Goal: Task Accomplishment & Management: Manage account settings

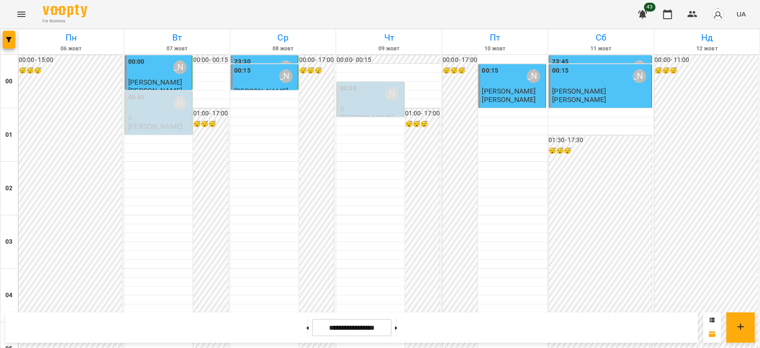
scroll to position [643, 0]
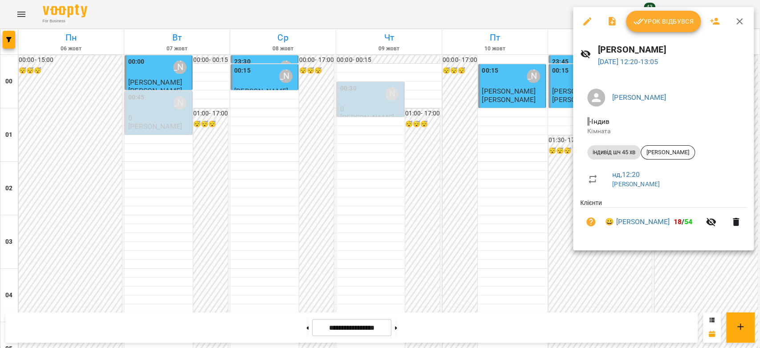
click at [680, 21] on span "Урок відбувся" at bounding box center [663, 21] width 61 height 11
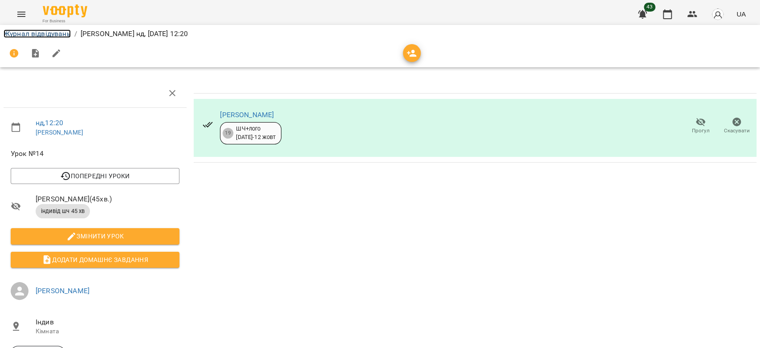
click at [49, 37] on link "Журнал відвідувань" at bounding box center [37, 33] width 67 height 8
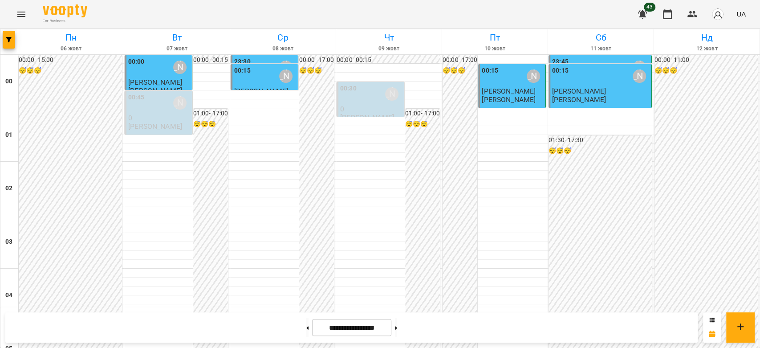
scroll to position [742, 0]
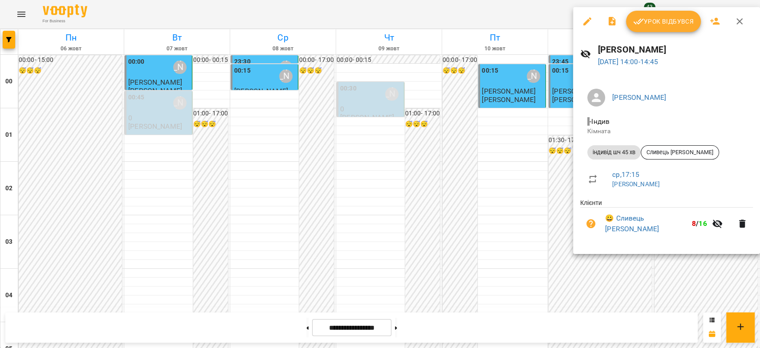
click at [674, 16] on span "Урок відбувся" at bounding box center [663, 21] width 61 height 11
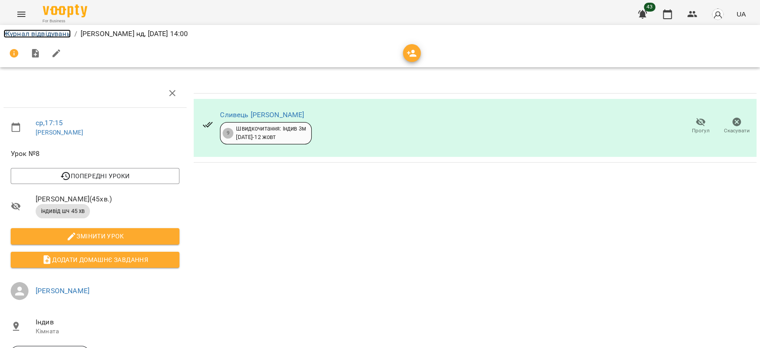
click at [46, 33] on link "Журнал відвідувань" at bounding box center [37, 33] width 67 height 8
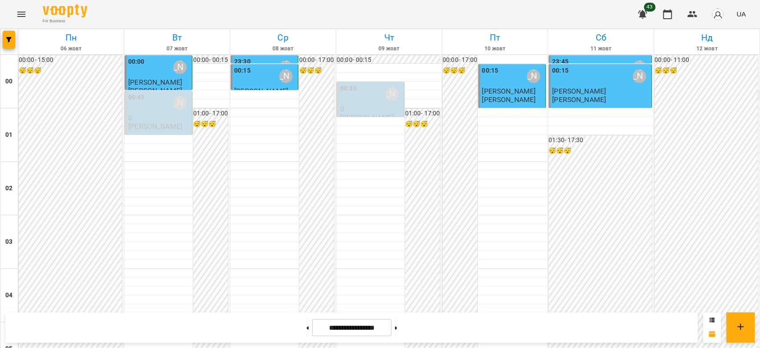
scroll to position [742, 0]
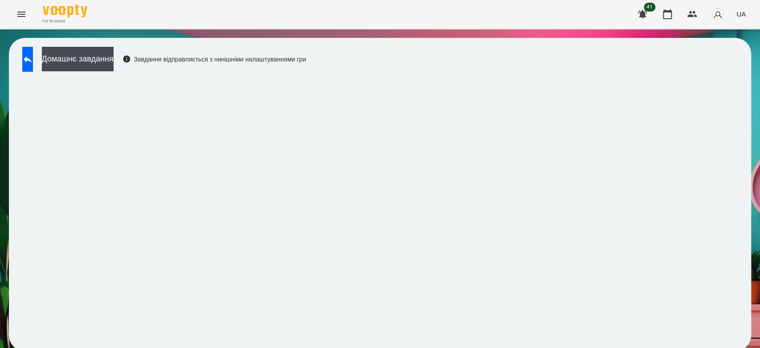
scroll to position [3, 0]
click at [33, 52] on button at bounding box center [27, 59] width 11 height 25
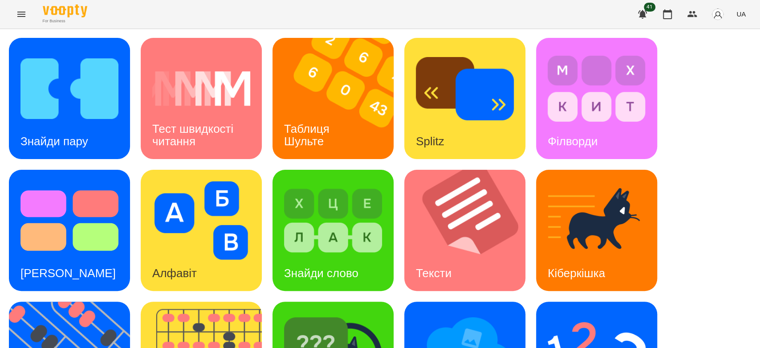
scroll to position [17, 0]
click at [497, 91] on img at bounding box center [465, 88] width 98 height 78
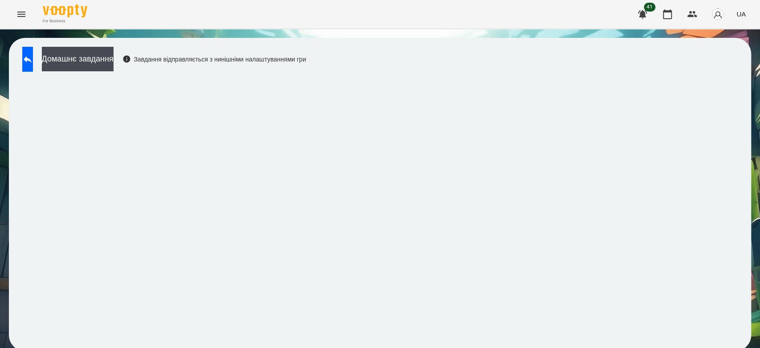
scroll to position [3, 0]
click at [33, 57] on button at bounding box center [27, 59] width 11 height 25
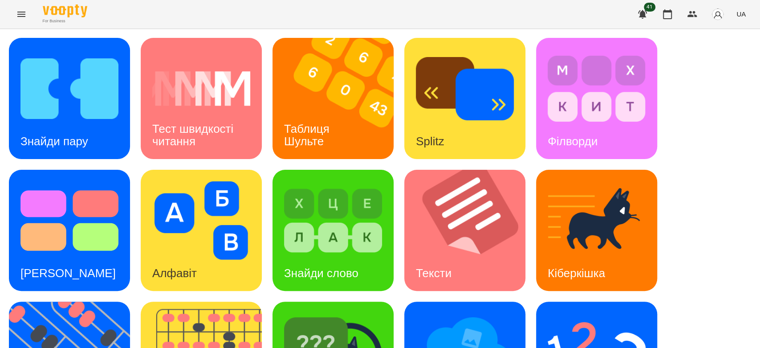
scroll to position [53, 0]
click at [464, 170] on img at bounding box center [470, 230] width 132 height 121
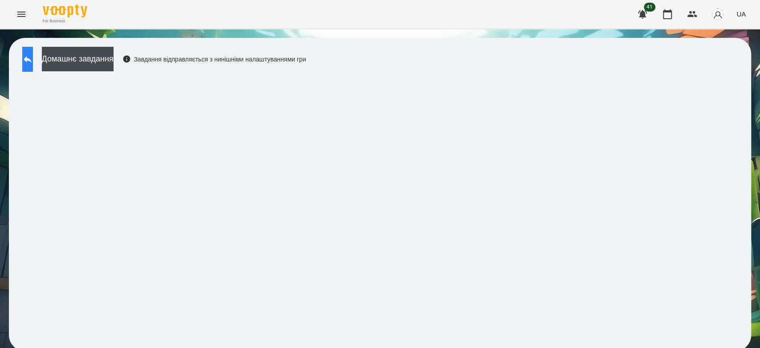
click at [27, 58] on button at bounding box center [27, 59] width 11 height 25
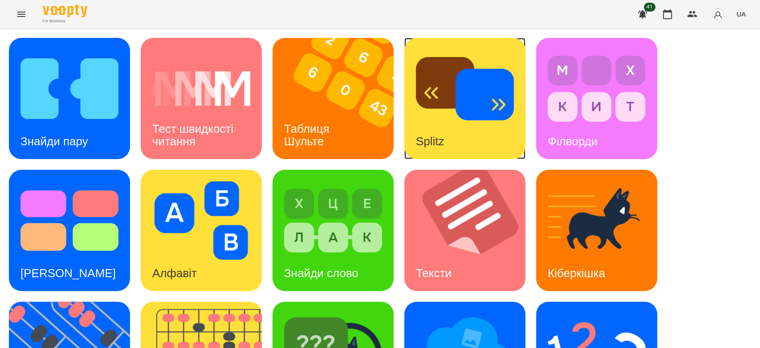
click at [465, 93] on img at bounding box center [465, 88] width 98 height 78
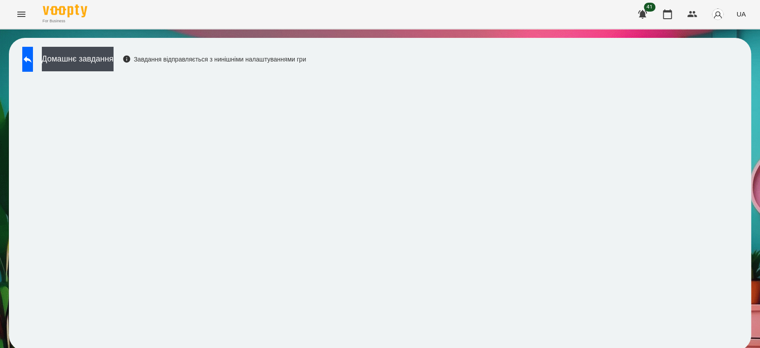
scroll to position [3, 0]
click at [24, 53] on button at bounding box center [27, 59] width 11 height 25
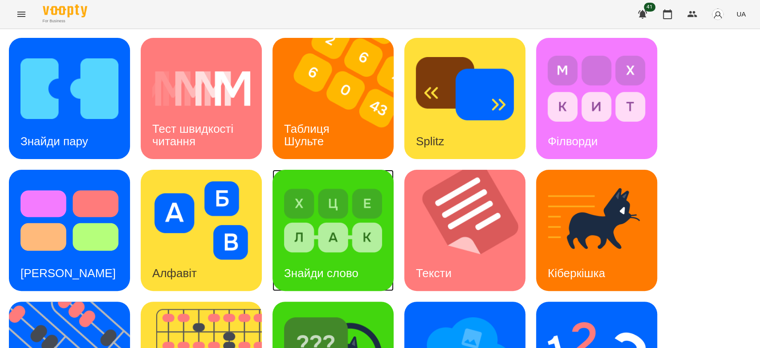
click at [318, 229] on img at bounding box center [333, 220] width 98 height 78
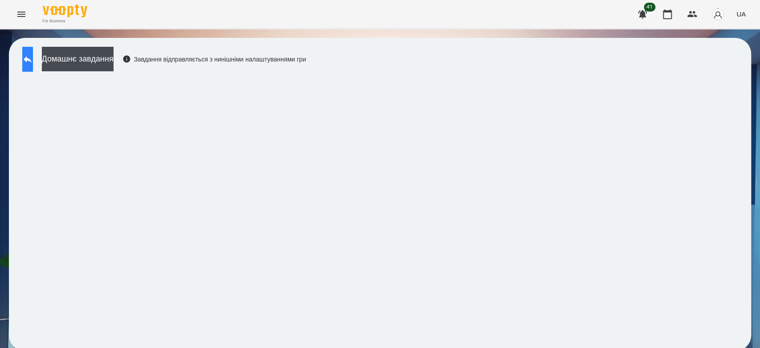
click at [28, 65] on button at bounding box center [27, 59] width 11 height 25
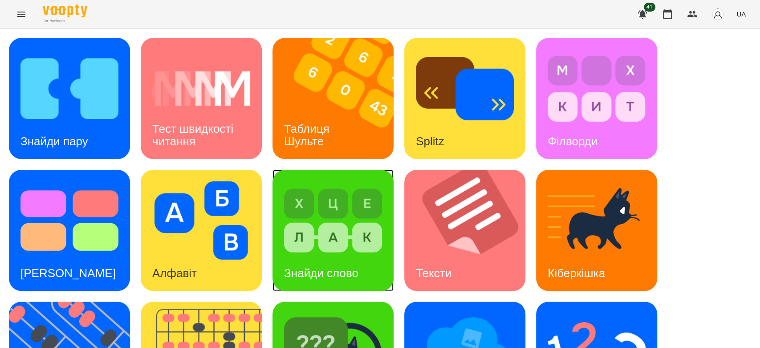
click at [324, 243] on img at bounding box center [333, 220] width 98 height 78
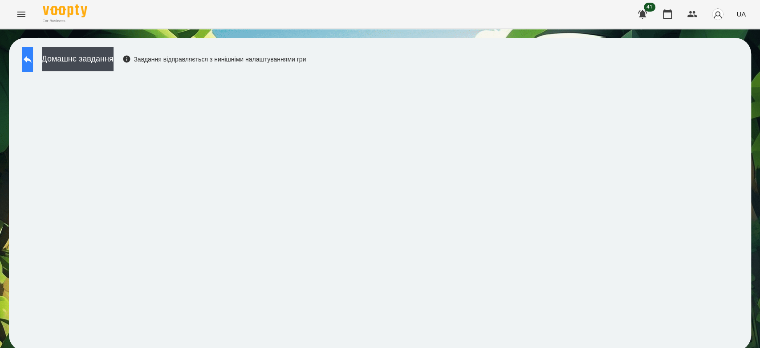
click at [28, 67] on button at bounding box center [27, 59] width 11 height 25
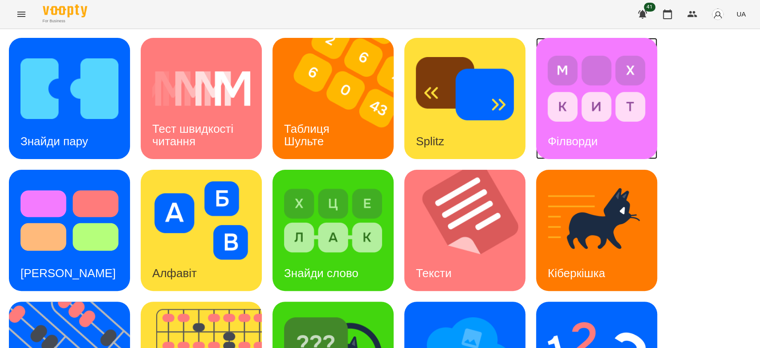
click at [564, 97] on img at bounding box center [597, 88] width 98 height 78
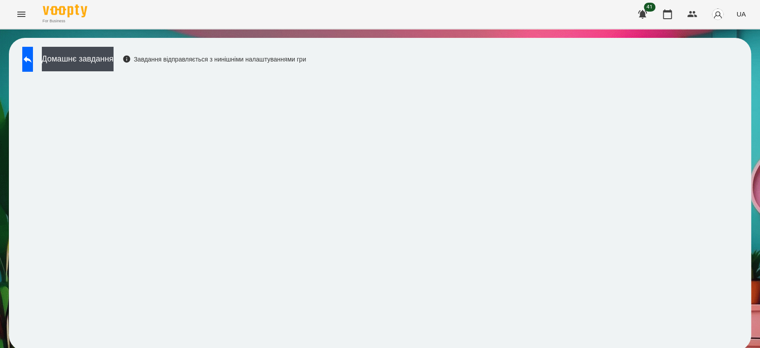
scroll to position [3, 0]
click at [33, 54] on icon at bounding box center [27, 59] width 11 height 11
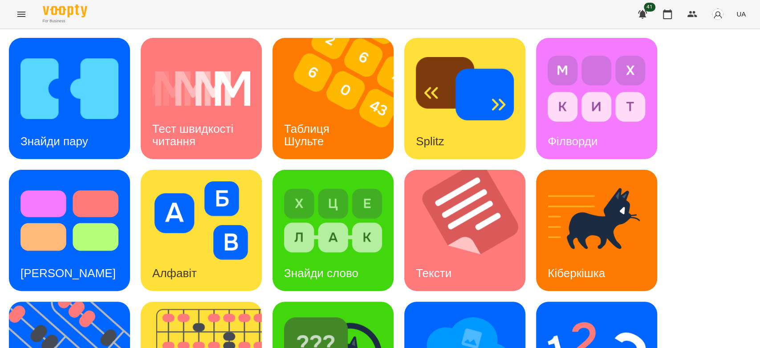
scroll to position [215, 0]
click at [340, 313] on img at bounding box center [333, 352] width 98 height 78
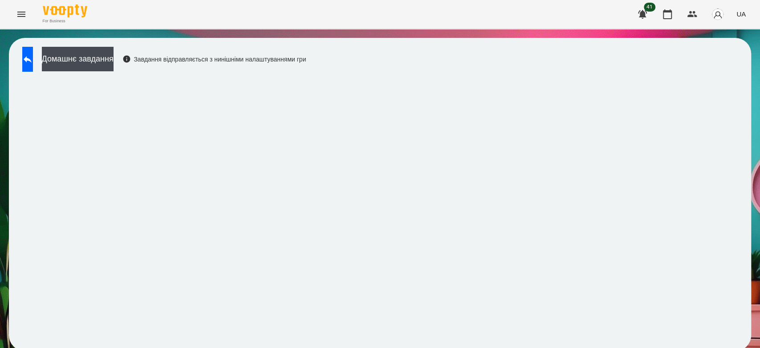
scroll to position [3, 0]
